Goal: Information Seeking & Learning: Learn about a topic

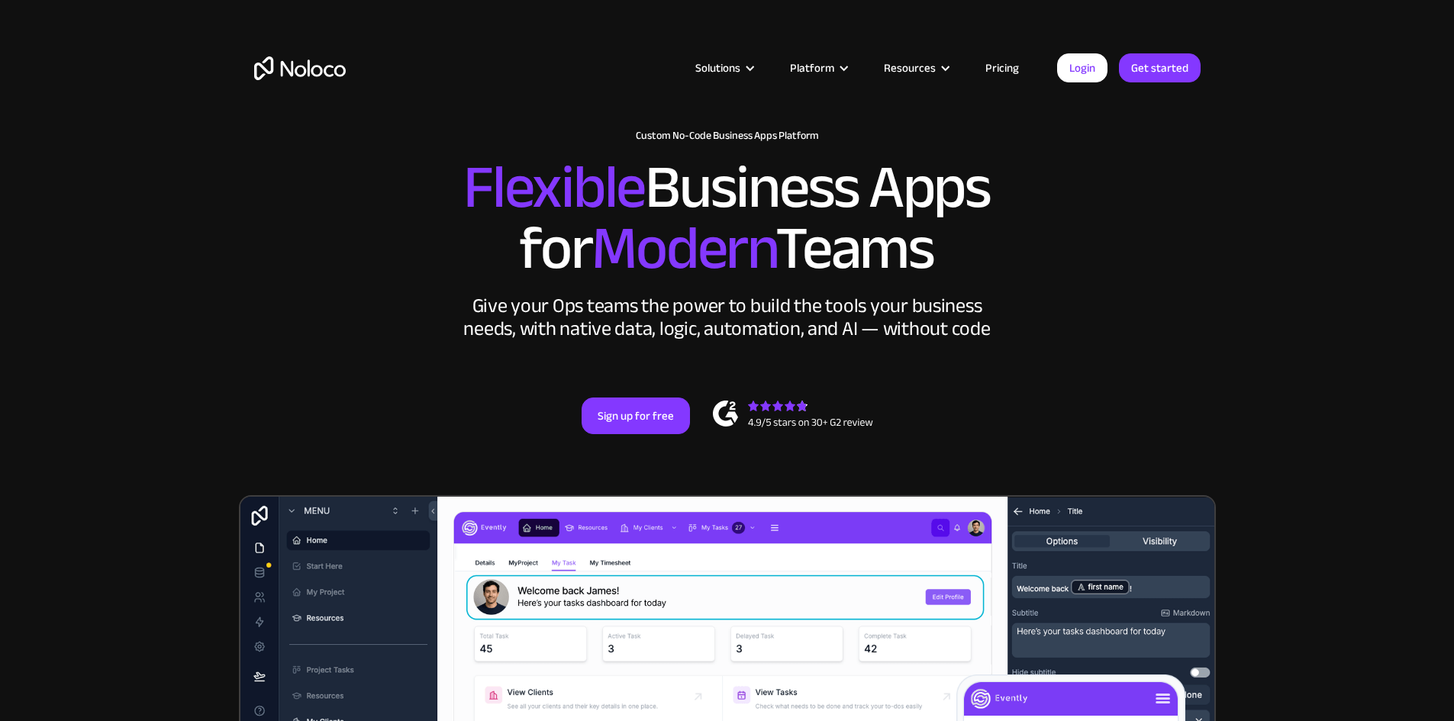
click at [1006, 69] on link "Pricing" at bounding box center [1002, 68] width 72 height 20
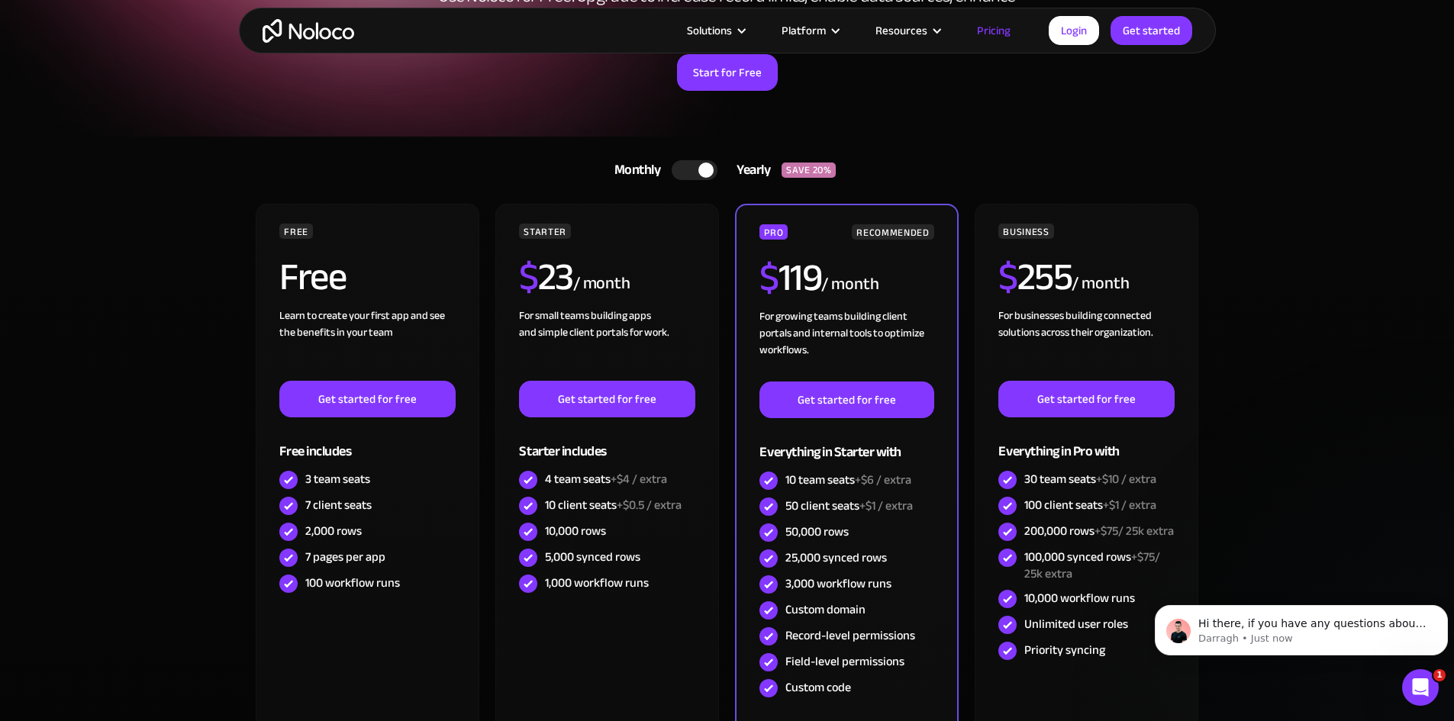
scroll to position [305, 0]
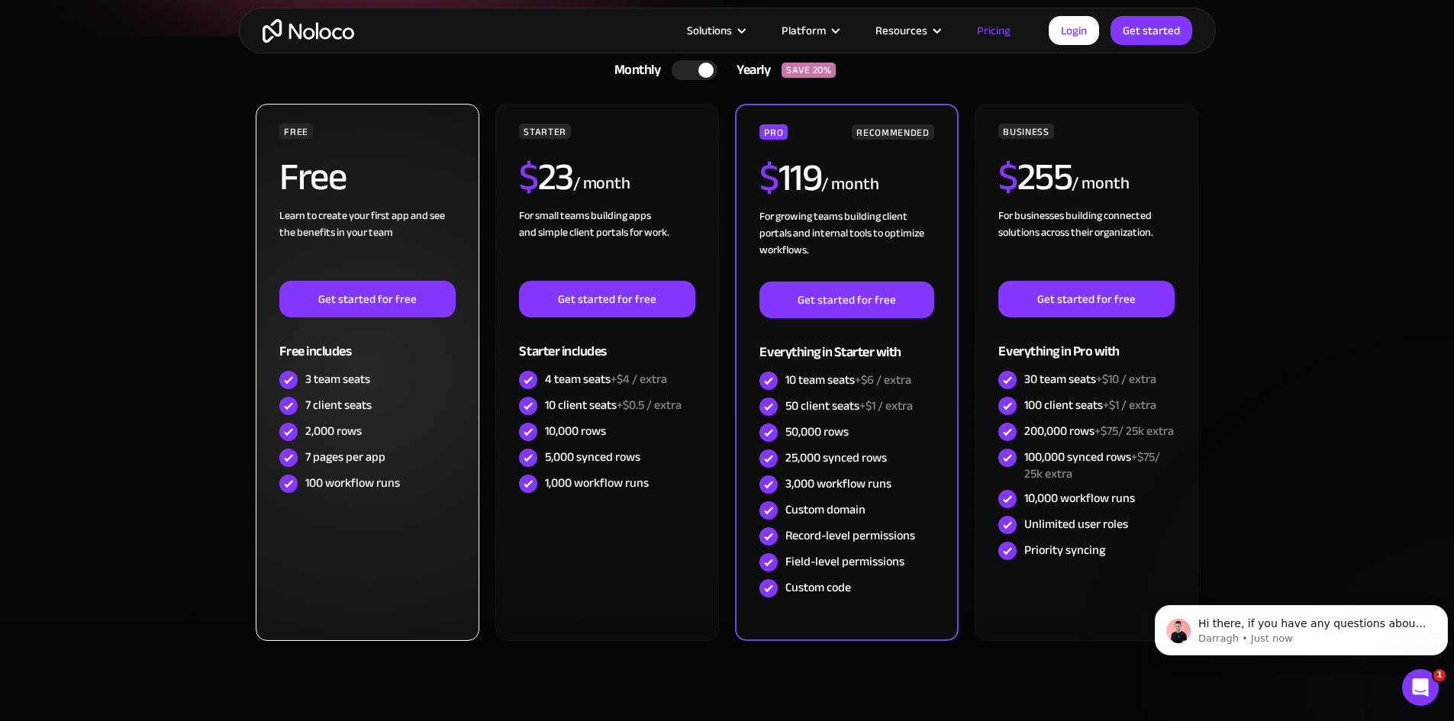
click at [341, 179] on h2 "Free" at bounding box center [312, 177] width 66 height 38
click at [324, 134] on div "FREE" at bounding box center [367, 131] width 176 height 15
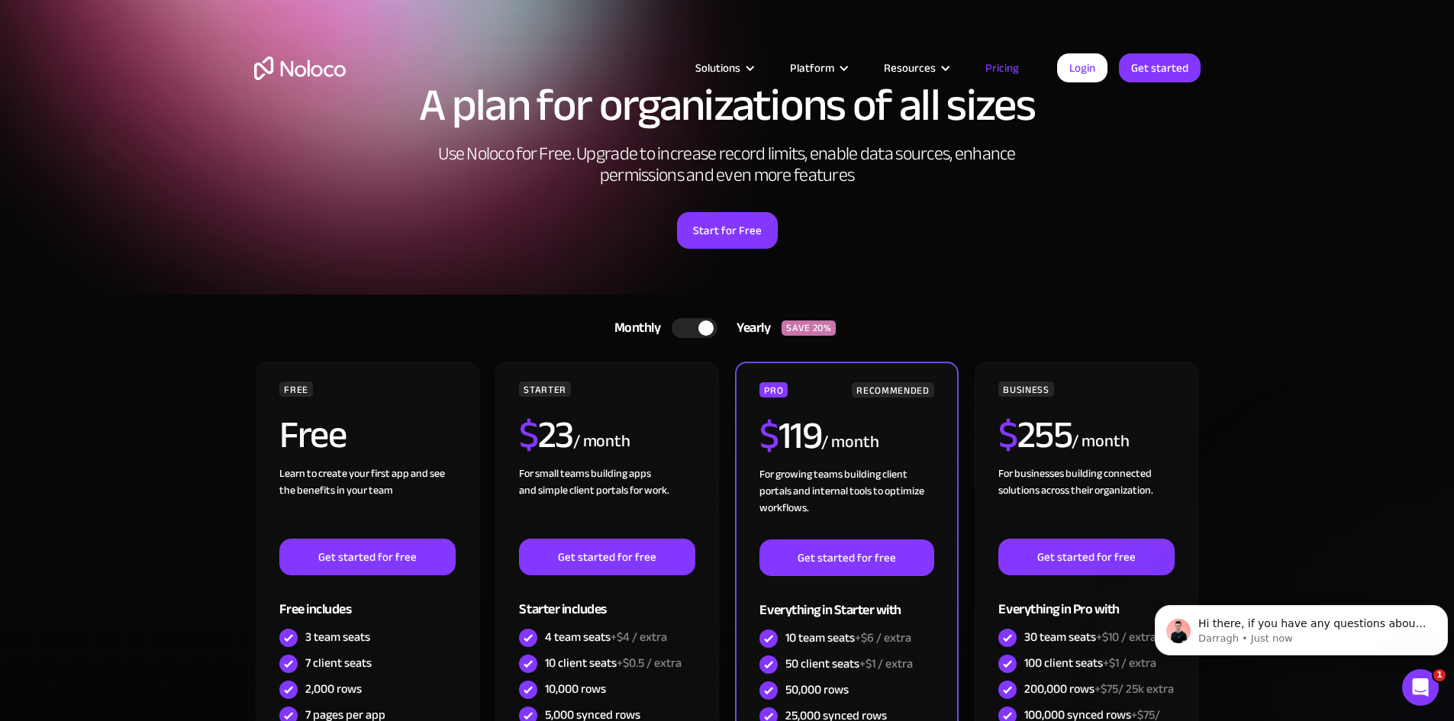
scroll to position [0, 0]
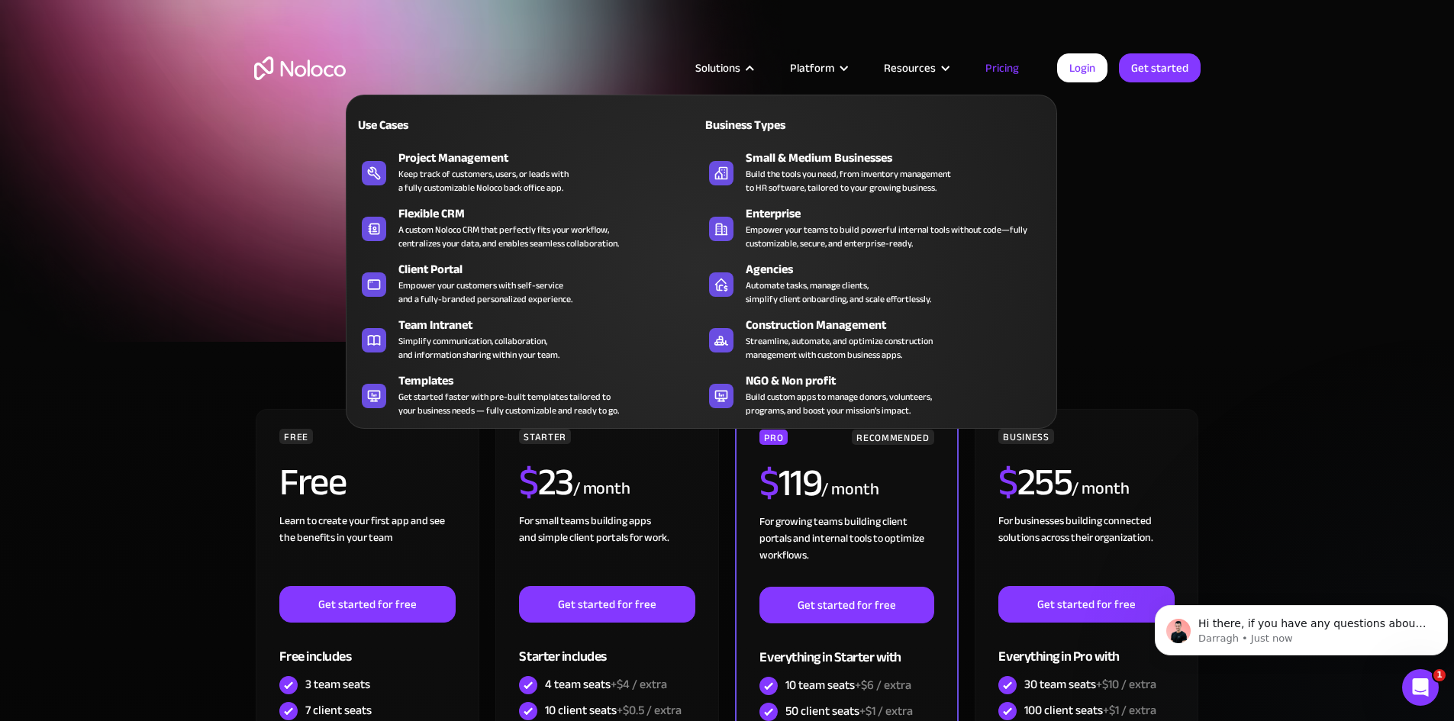
click at [730, 76] on nav "Use Cases Business Types Project Management Keep track of customers, users, or …" at bounding box center [701, 251] width 711 height 356
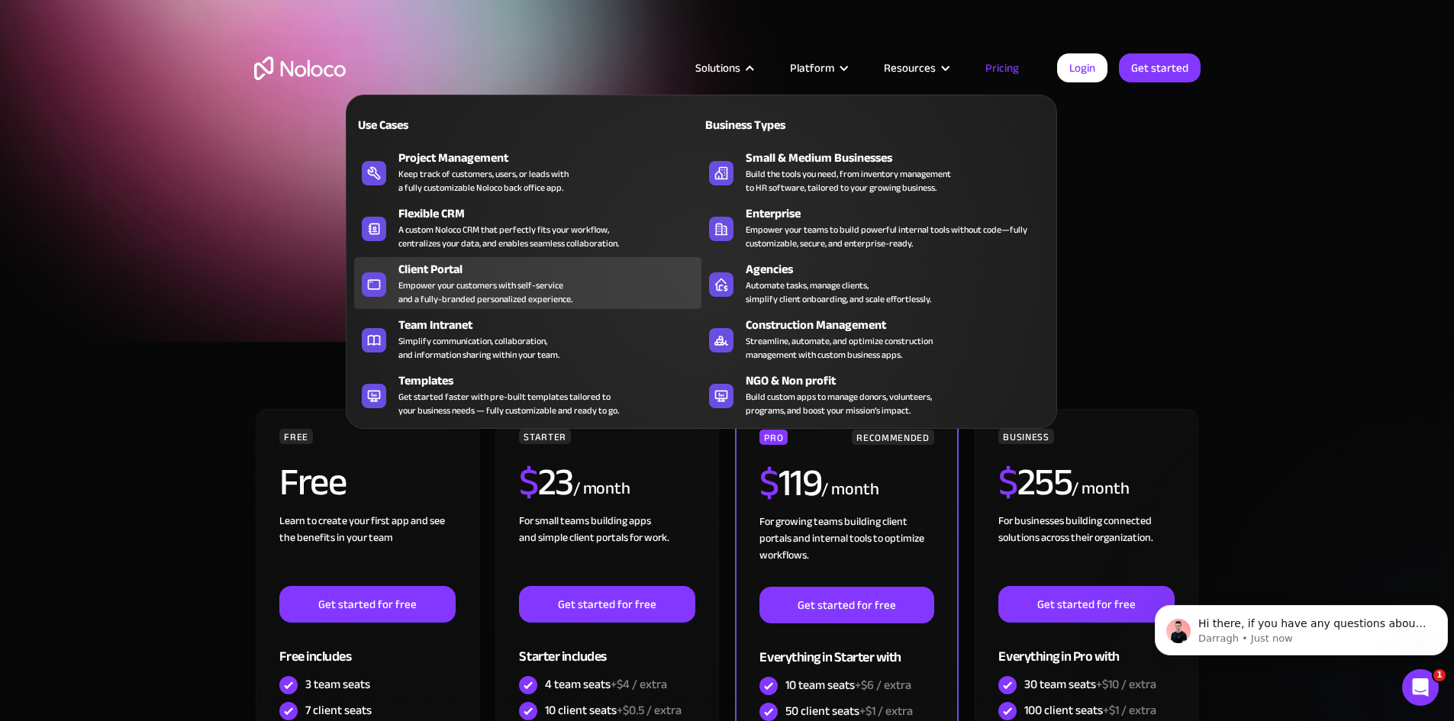
click at [434, 288] on div "Empower your customers with self-service and a fully-branded personalized exper…" at bounding box center [485, 292] width 174 height 27
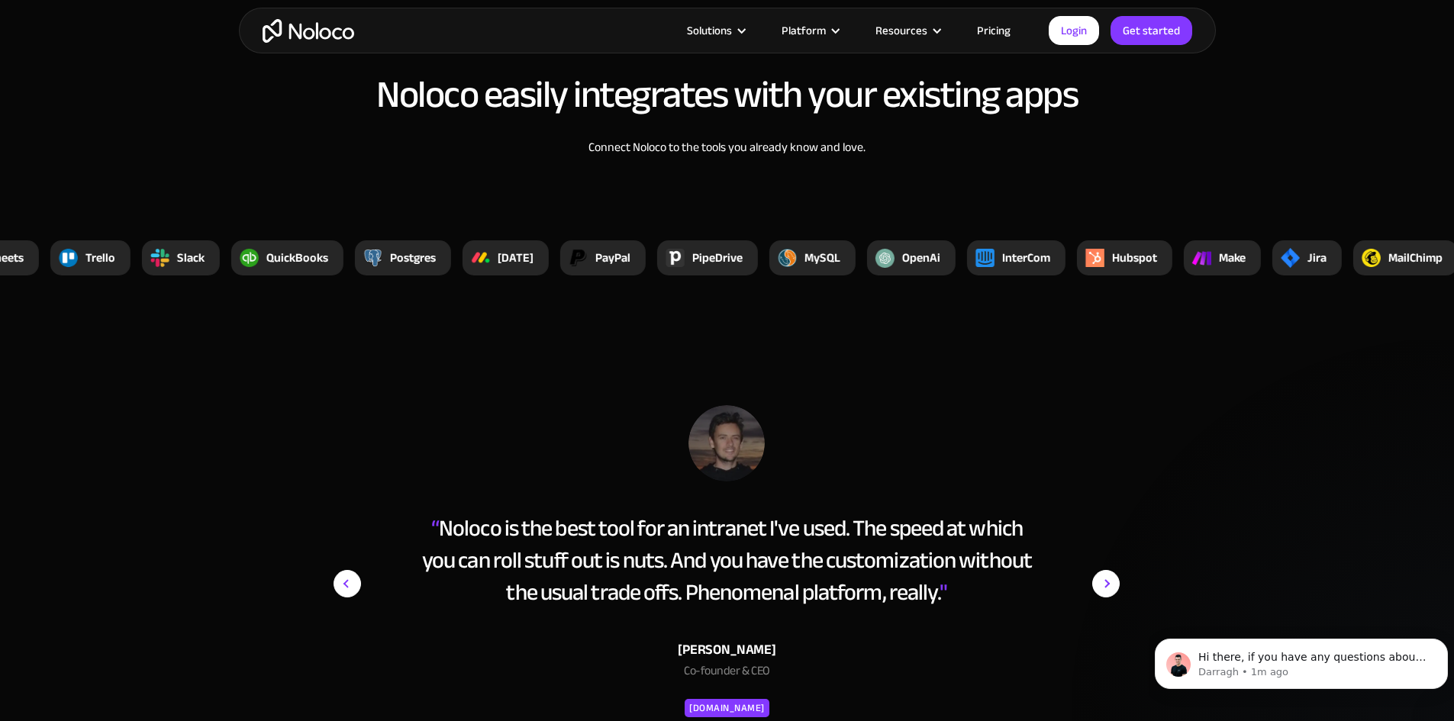
scroll to position [5725, 0]
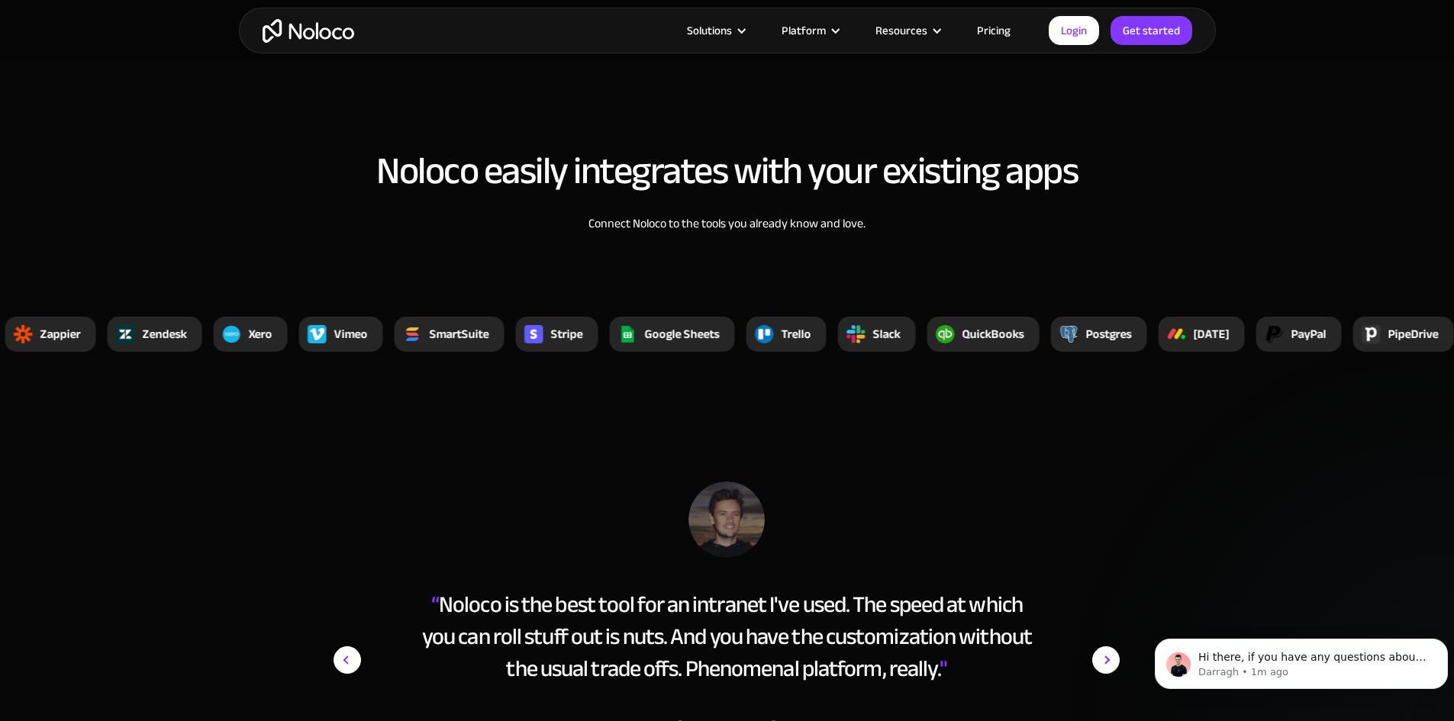
click at [987, 21] on link "Pricing" at bounding box center [994, 31] width 72 height 20
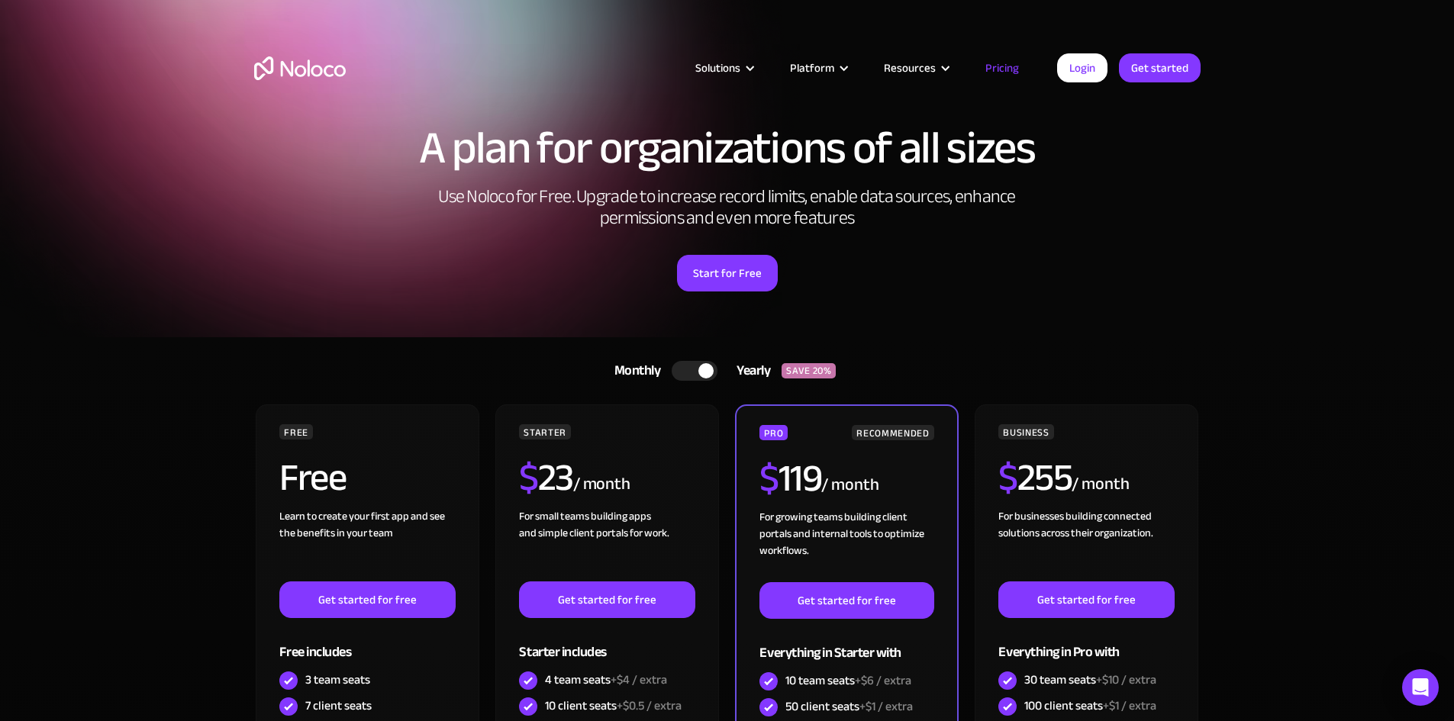
scroll to position [153, 0]
